Goal: Navigation & Orientation: Find specific page/section

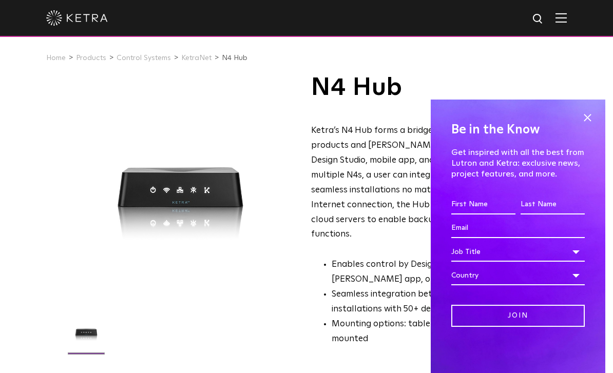
drag, startPoint x: 585, startPoint y: 123, endPoint x: 576, endPoint y: 128, distance: 10.8
click at [585, 123] on span at bounding box center [586, 117] width 15 height 15
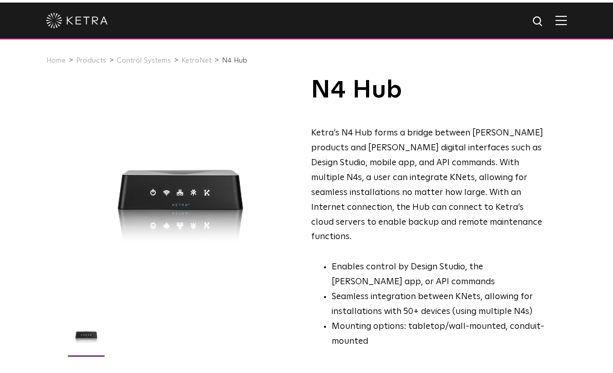
scroll to position [59, 0]
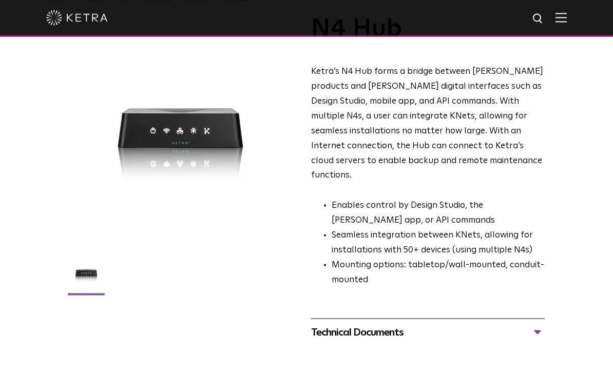
click at [543, 324] on div "Technical Documents" at bounding box center [427, 332] width 233 height 16
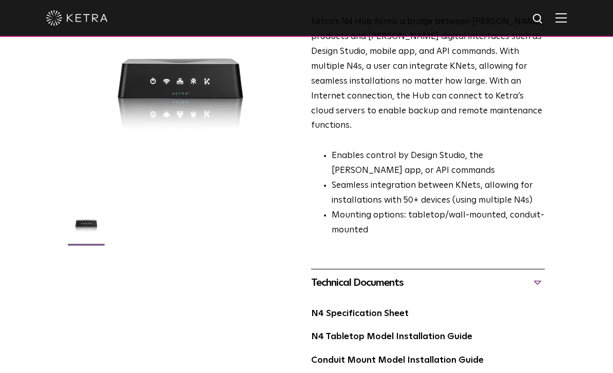
scroll to position [0, 0]
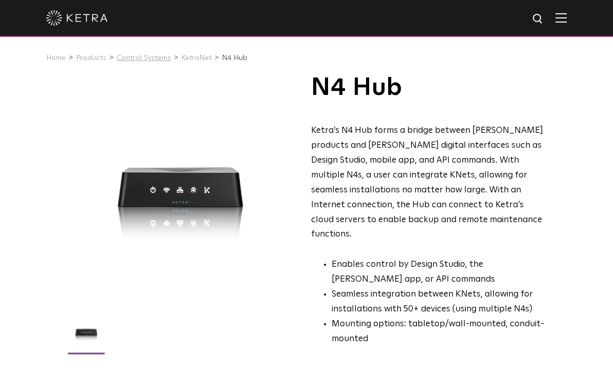
click at [145, 58] on link "Control Systems" at bounding box center [143, 57] width 54 height 7
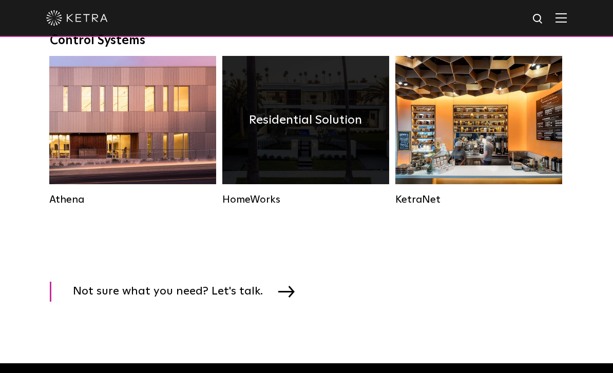
click at [288, 142] on div "Residential Solution" at bounding box center [305, 120] width 167 height 128
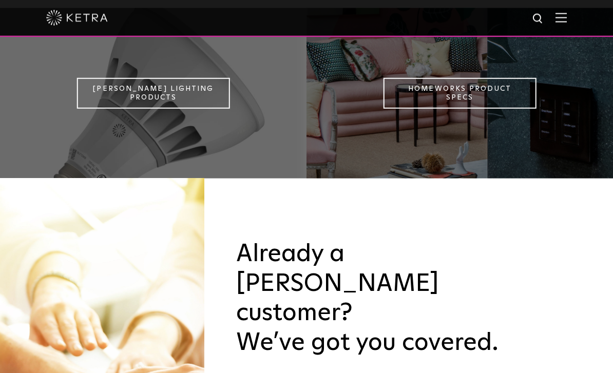
scroll to position [908, 0]
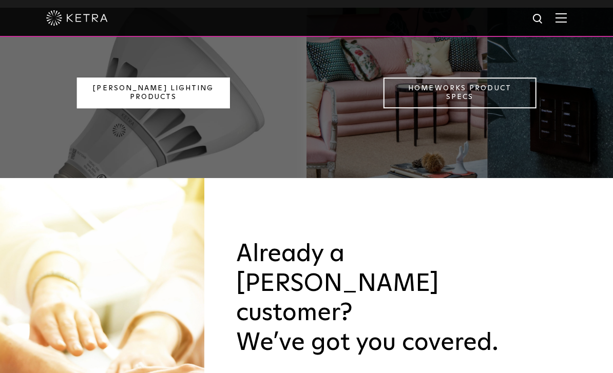
click at [213, 108] on link "[PERSON_NAME] Lighting Products" at bounding box center [152, 92] width 153 height 31
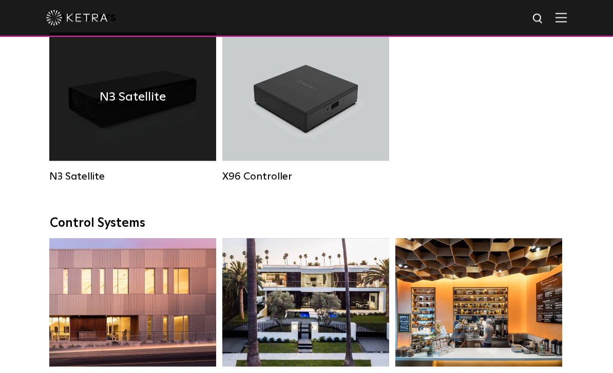
scroll to position [1341, 0]
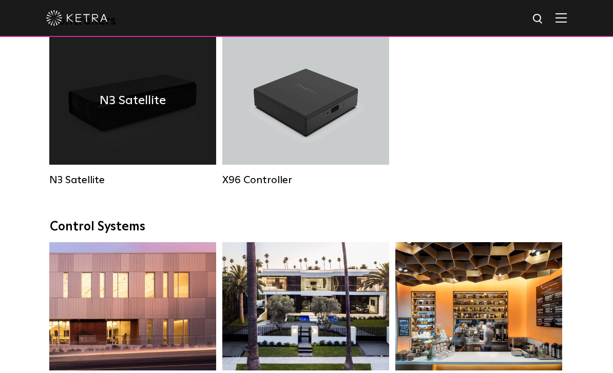
click at [122, 127] on div "N3 Satellite" at bounding box center [132, 100] width 167 height 128
